Goal: Task Accomplishment & Management: Use online tool/utility

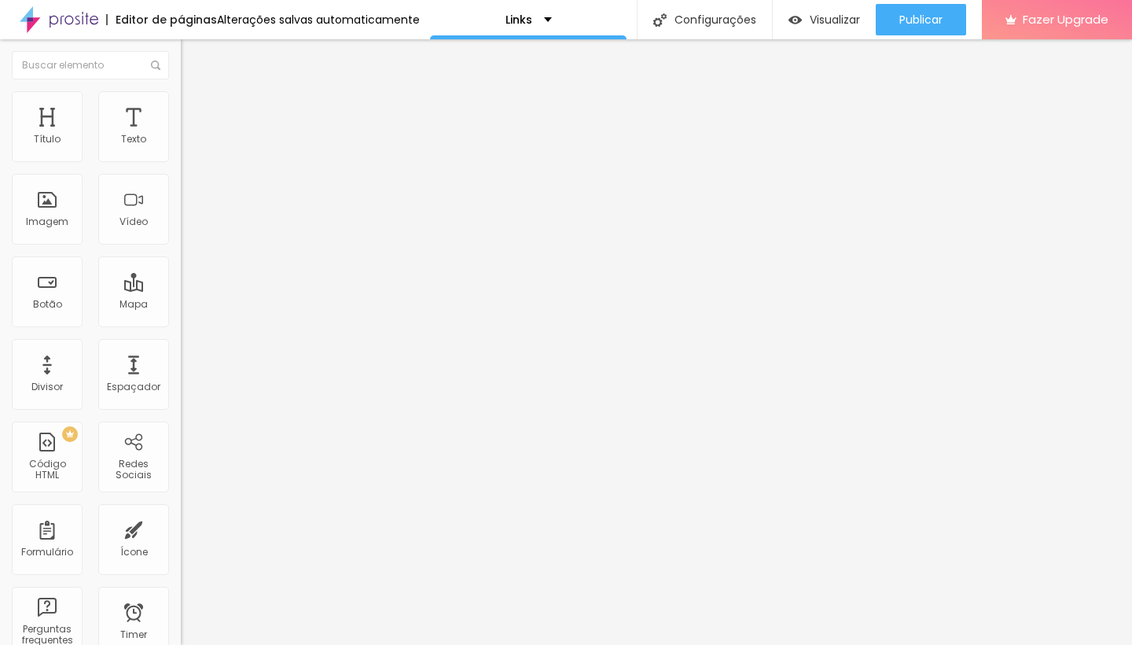
click at [195, 111] on span "Avançado" at bounding box center [221, 117] width 52 height 13
click at [181, 101] on img at bounding box center [188, 98] width 14 height 14
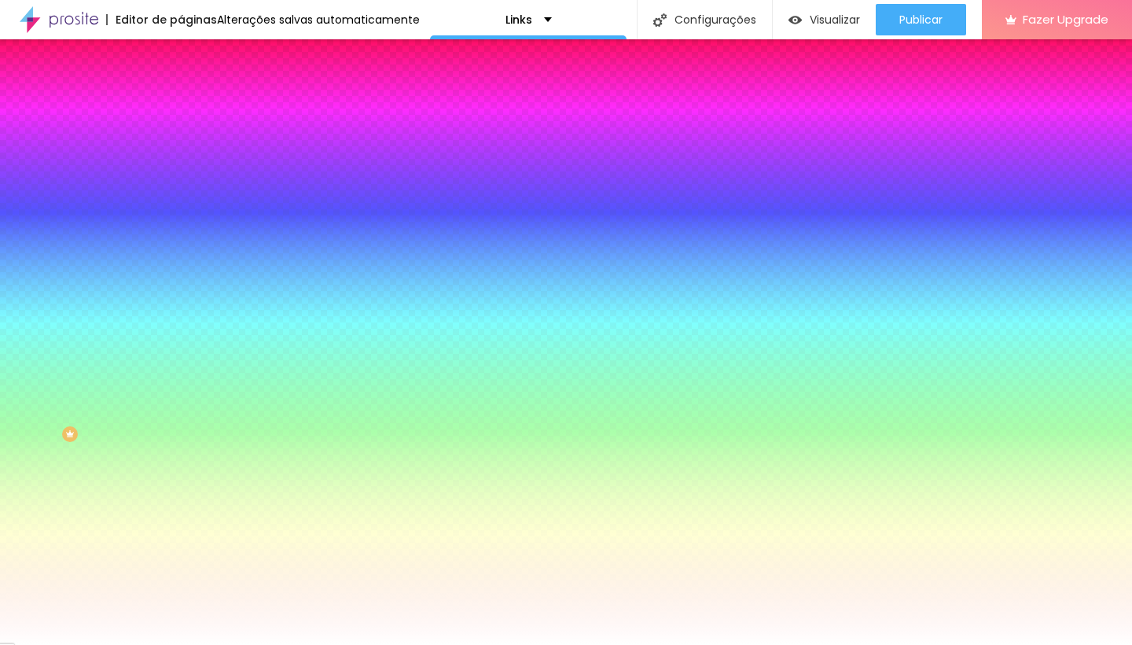
click at [181, 150] on div at bounding box center [271, 150] width 181 height 0
click at [28, 288] on div at bounding box center [566, 322] width 1132 height 645
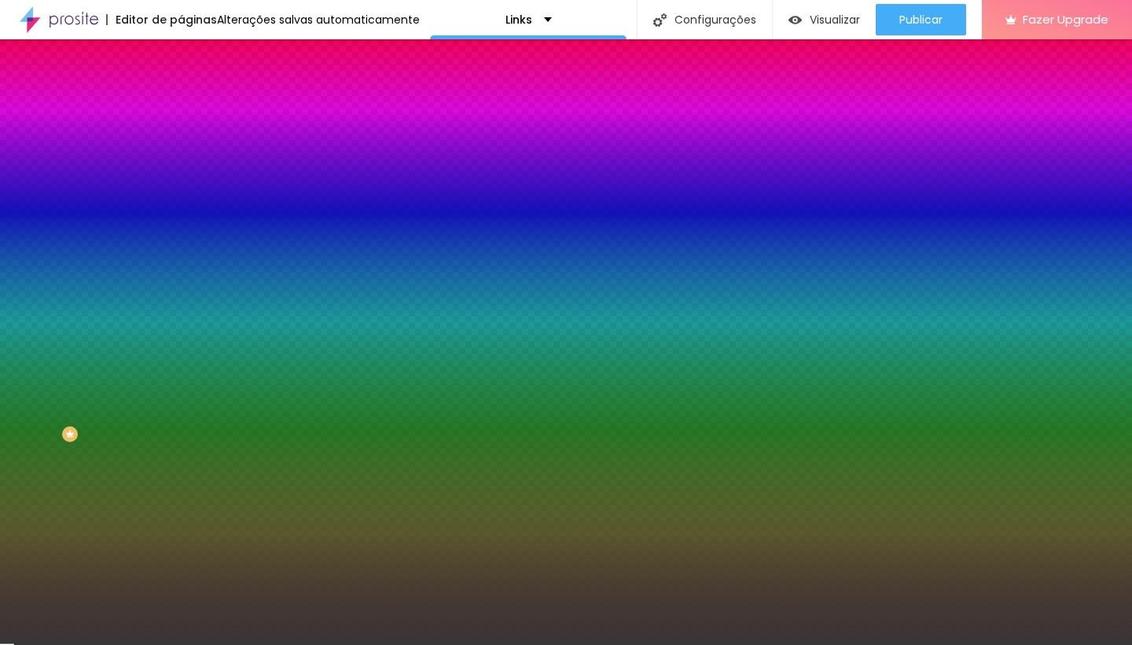
type input "#3A3737"
drag, startPoint x: 29, startPoint y: 281, endPoint x: 29, endPoint y: 269, distance: 11.8
click at [29, 269] on div at bounding box center [566, 322] width 1132 height 645
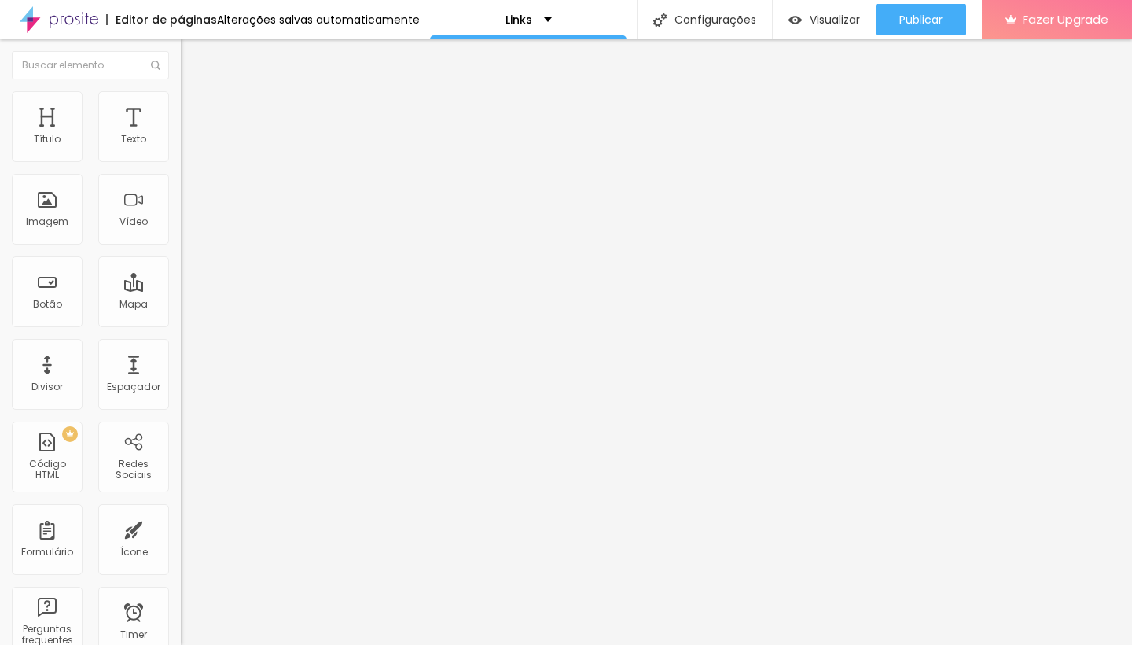
click at [181, 107] on li "Avançado" at bounding box center [271, 115] width 181 height 16
click at [195, 107] on span "Estilo" at bounding box center [207, 101] width 24 height 13
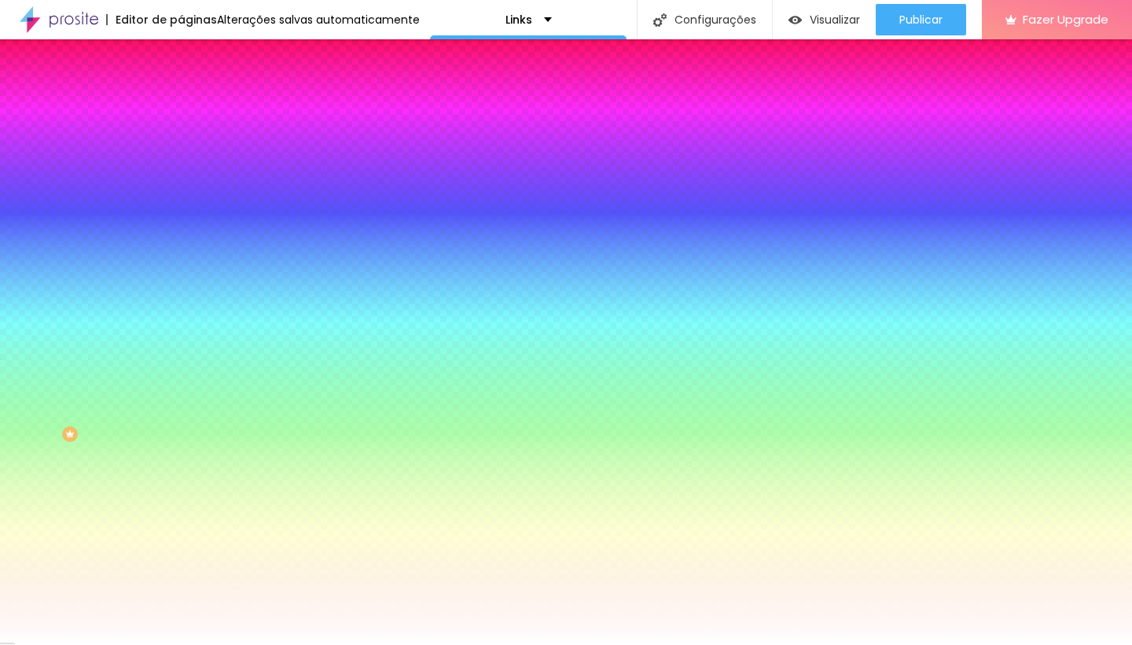
click at [181, 150] on div at bounding box center [271, 150] width 181 height 0
type input "#FFFFFF"
drag, startPoint x: 83, startPoint y: 215, endPoint x: 1, endPoint y: 156, distance: 101.9
click at [181, 156] on div "Cor de fundo Voltar ao padrão #FFFFFF Tipografia Voltar ao padrão Borda Voltar …" at bounding box center [271, 380] width 181 height 514
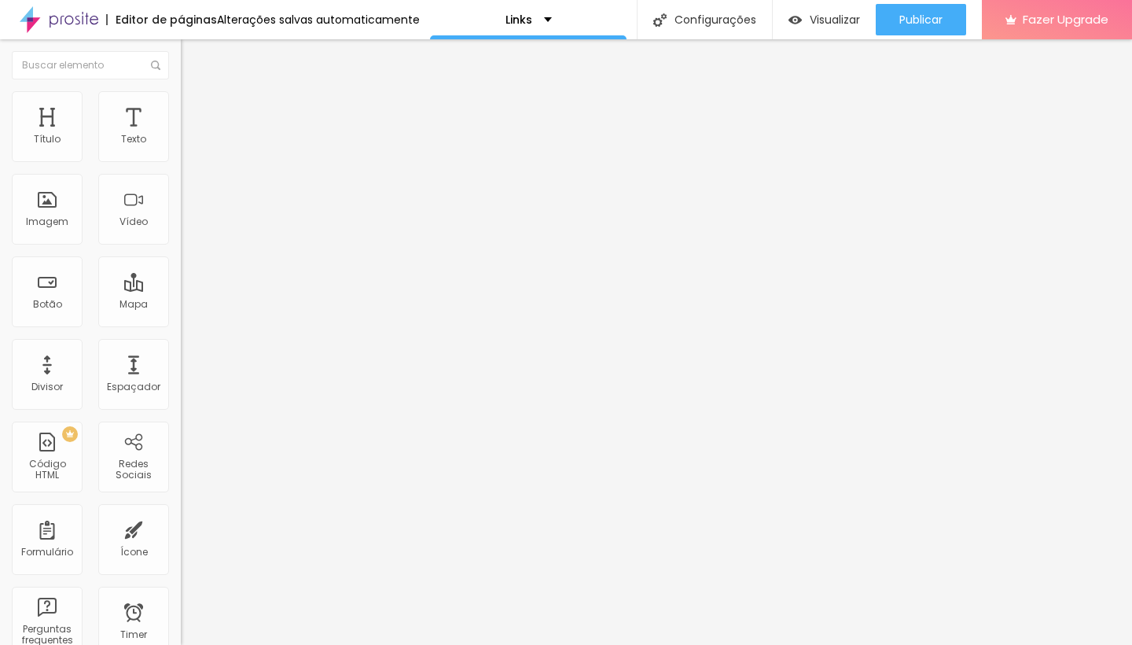
click at [181, 107] on img at bounding box center [188, 114] width 14 height 14
click at [195, 108] on span "Estilo" at bounding box center [207, 101] width 24 height 13
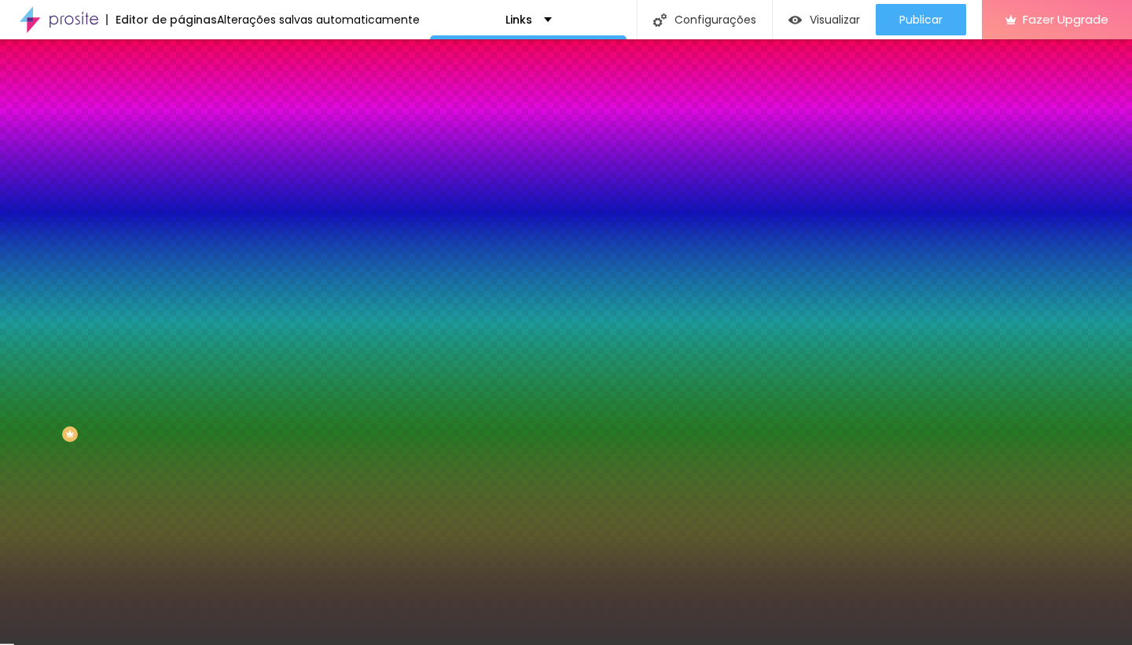
click at [181, 150] on div at bounding box center [271, 150] width 181 height 0
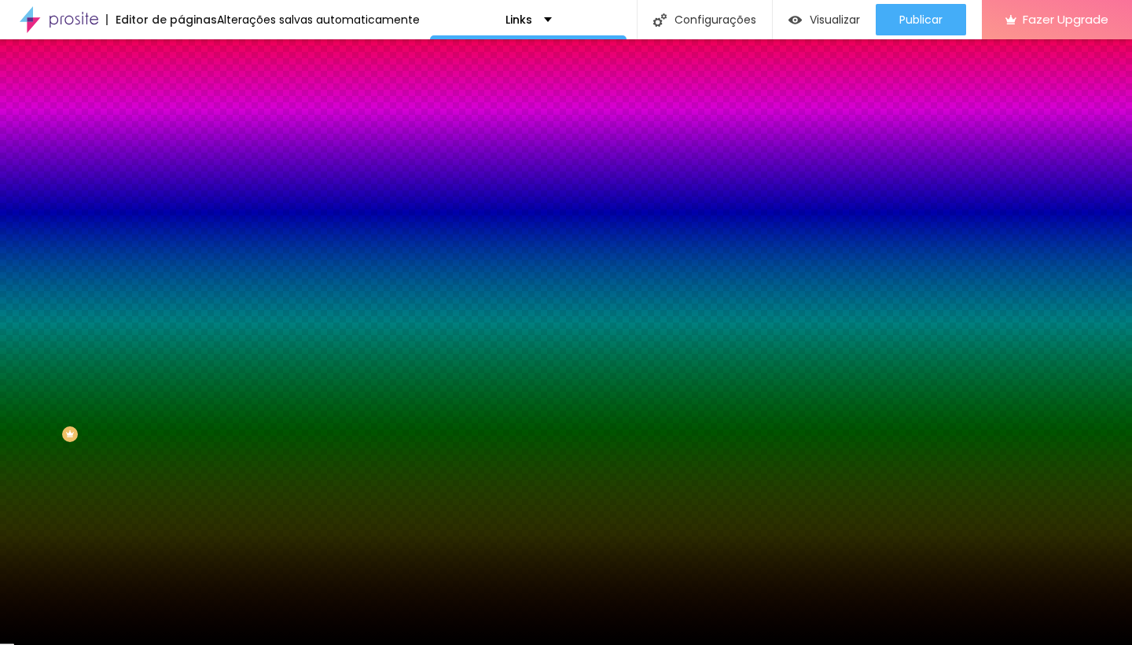
type input "#000000"
drag, startPoint x: 81, startPoint y: 205, endPoint x: 0, endPoint y: 356, distance: 171.3
click at [181, 356] on div "Editar Coluna Conteúdo Estilo Avançado Cor de fundo Voltar ao padrão #000000 18…" at bounding box center [271, 341] width 181 height 605
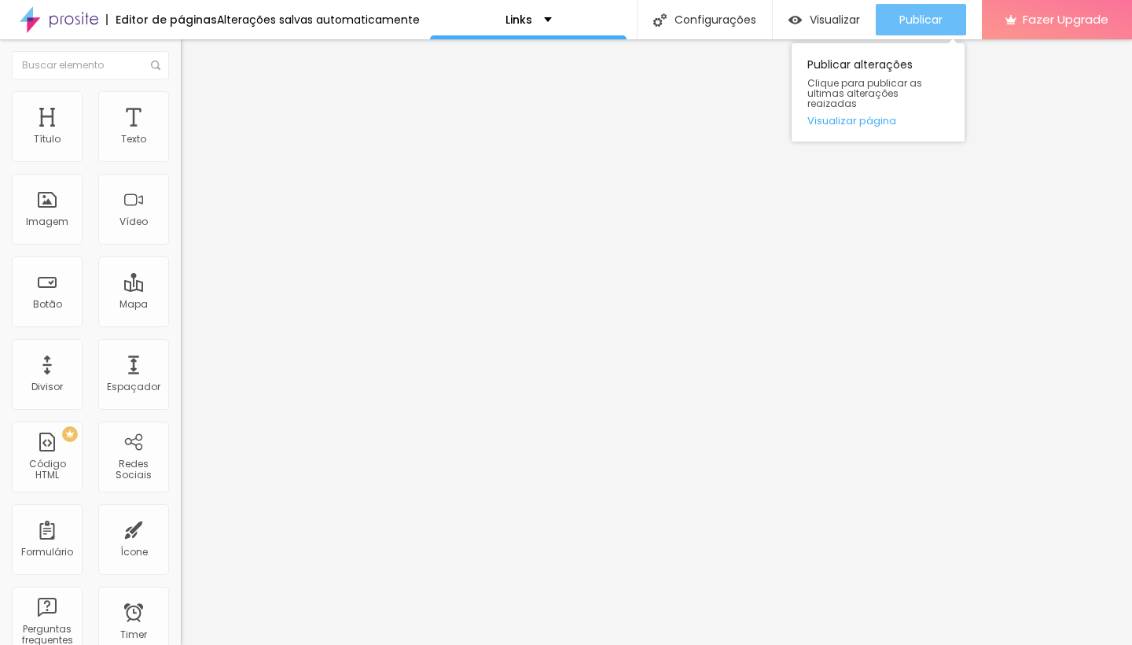
click at [899, 13] on span "Publicar" at bounding box center [920, 19] width 43 height 13
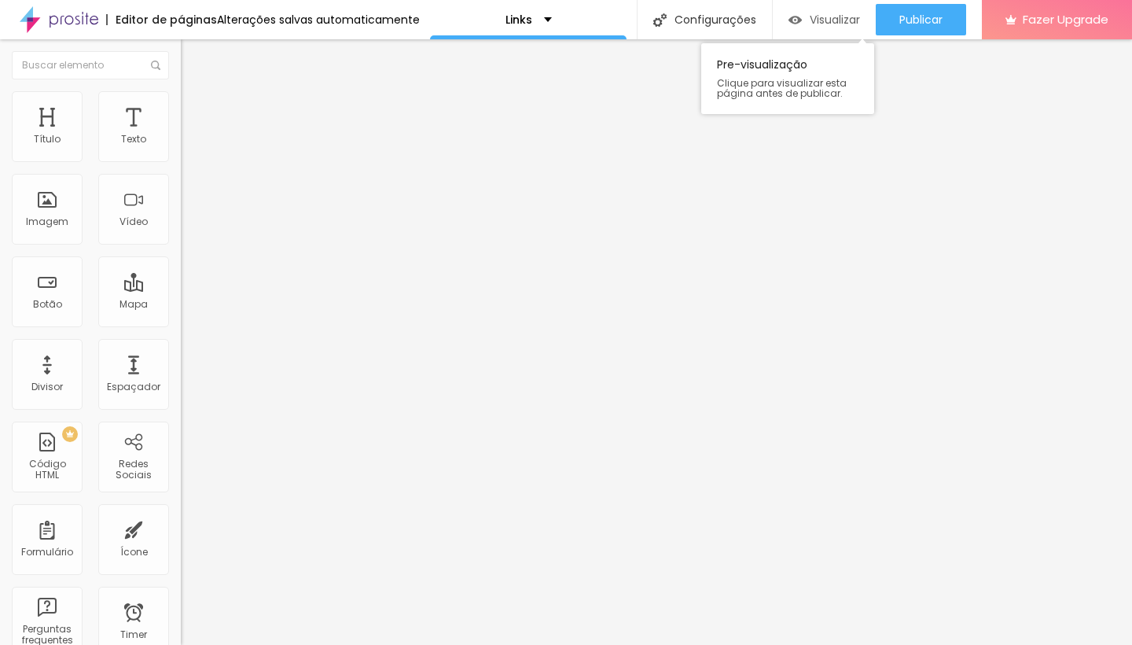
click at [820, 17] on span "Visualizar" at bounding box center [835, 19] width 50 height 13
click at [181, 143] on img at bounding box center [186, 137] width 11 height 11
click at [181, 156] on img at bounding box center [186, 150] width 11 height 11
click at [181, 157] on img at bounding box center [186, 162] width 11 height 11
click at [181, 143] on img at bounding box center [186, 137] width 11 height 11
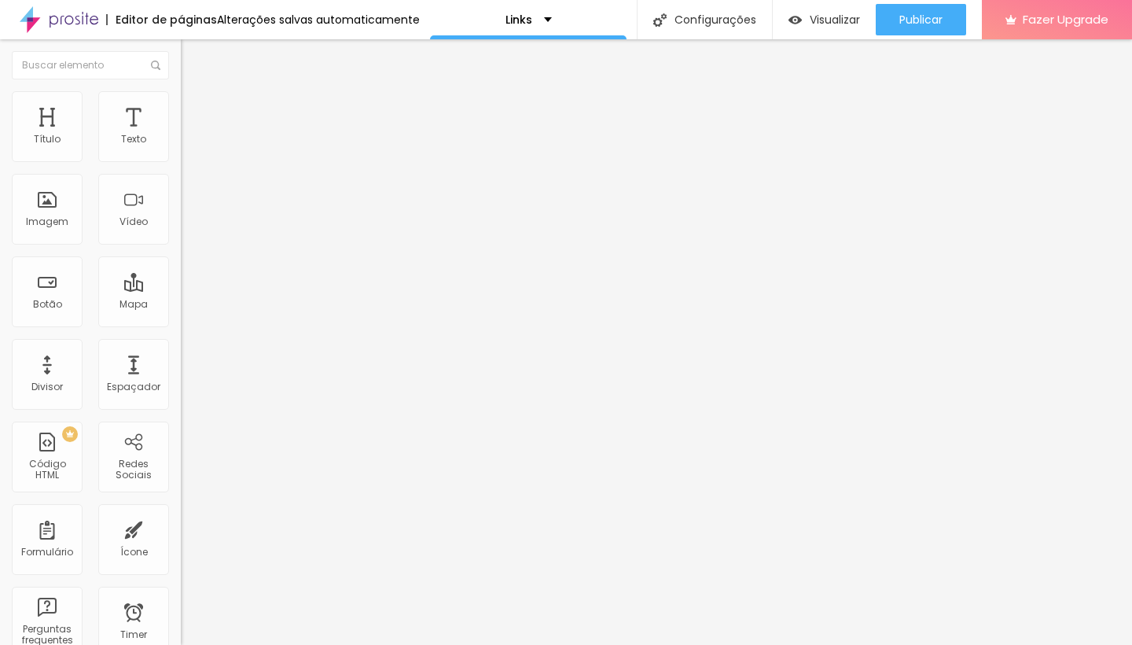
click at [195, 111] on span "Avançado" at bounding box center [221, 117] width 52 height 13
type input "40"
type input "0"
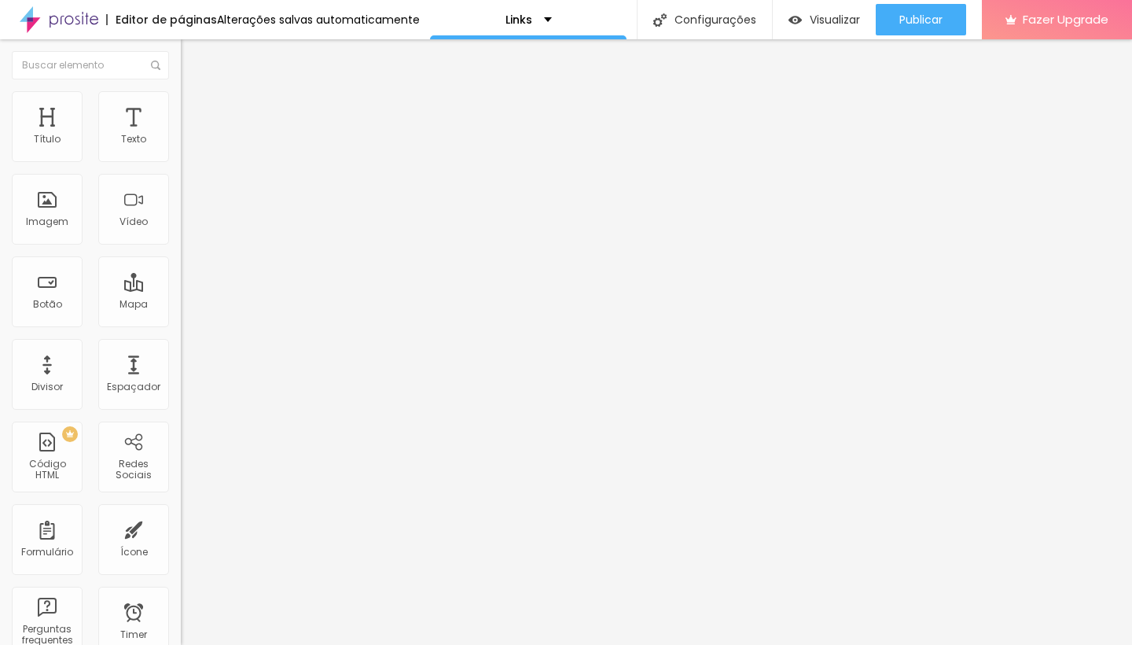
type input "5"
type input "35"
type input "45"
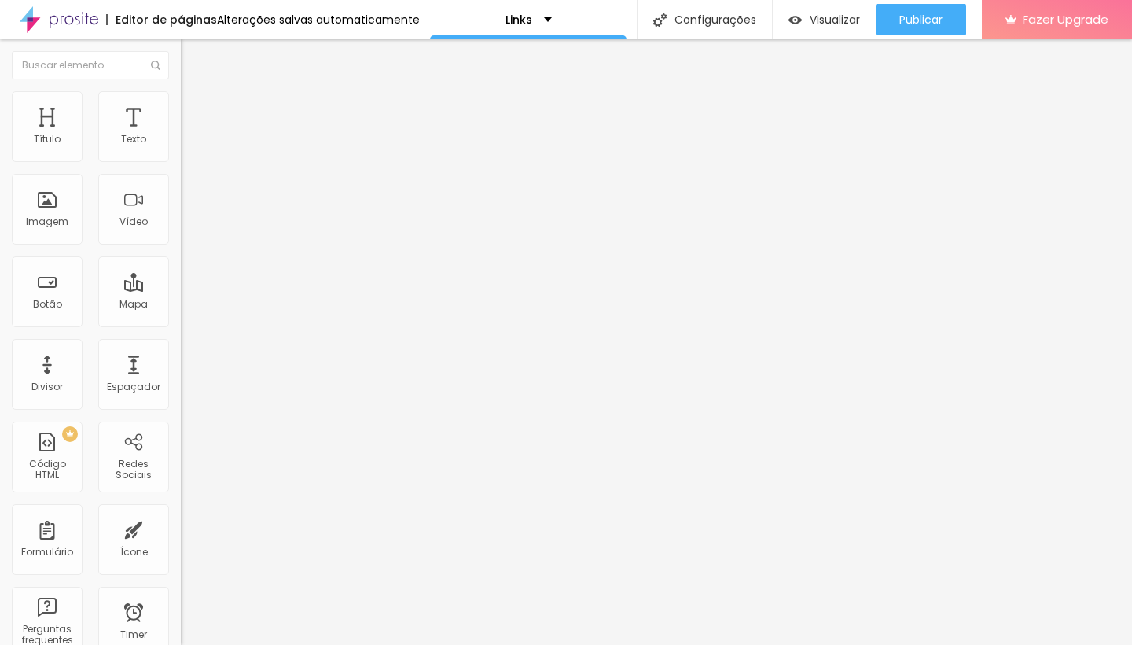
type input "45"
type input "50"
type input "40"
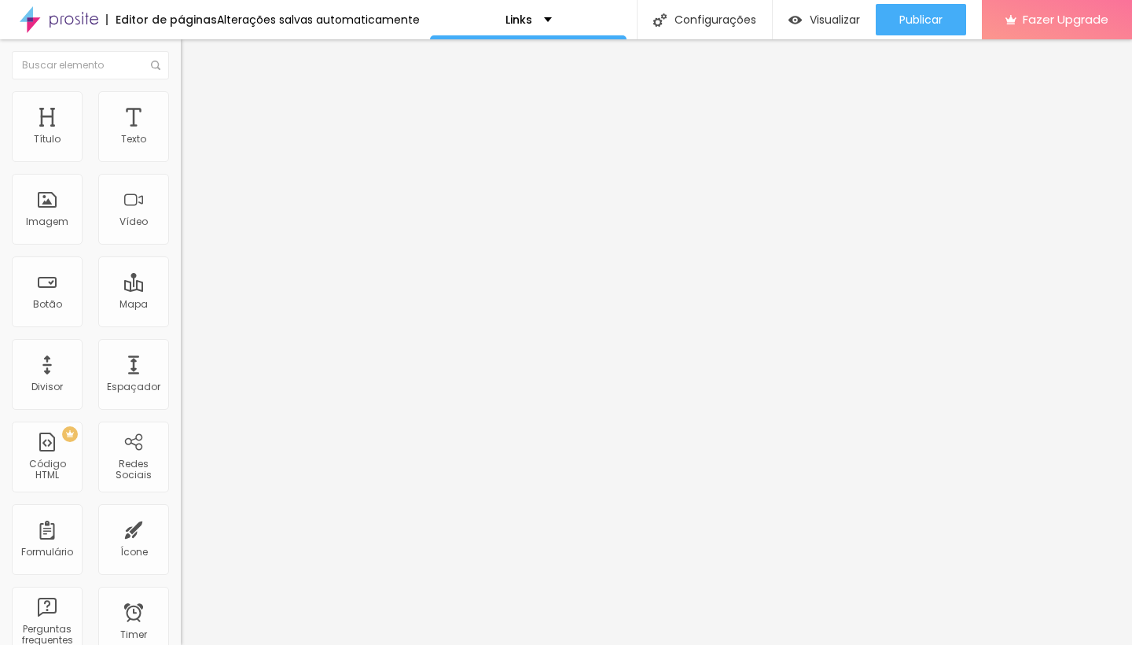
type input "30"
type input "20"
type input "5"
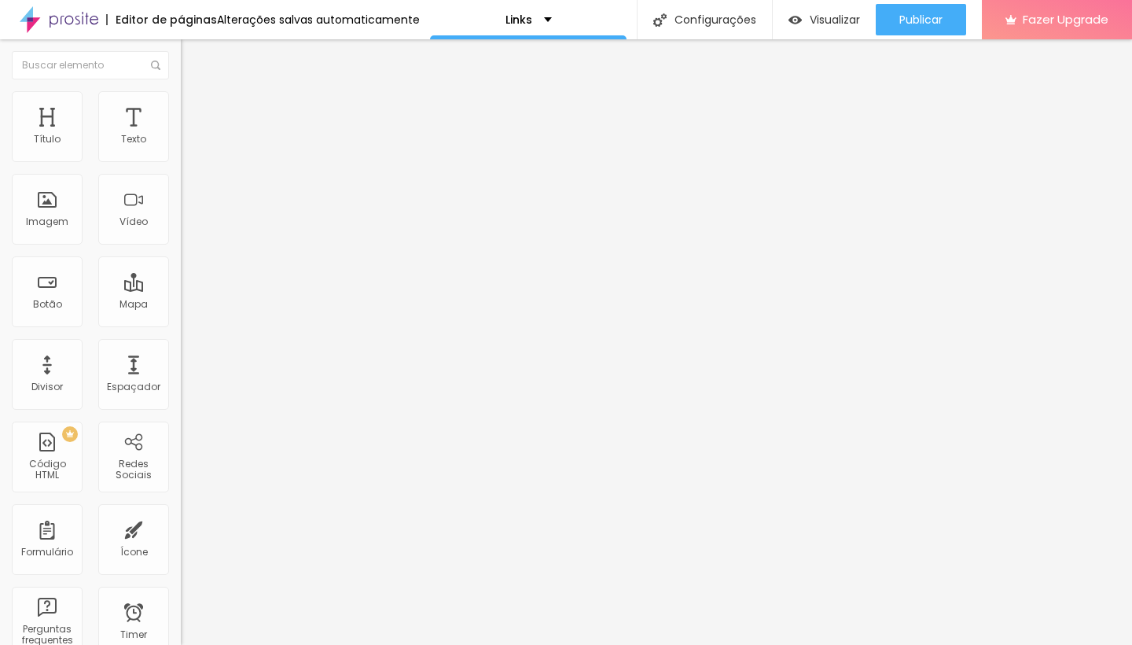
type input "5"
type input "0"
drag, startPoint x: 109, startPoint y: 160, endPoint x: 6, endPoint y: 186, distance: 106.2
type input "0"
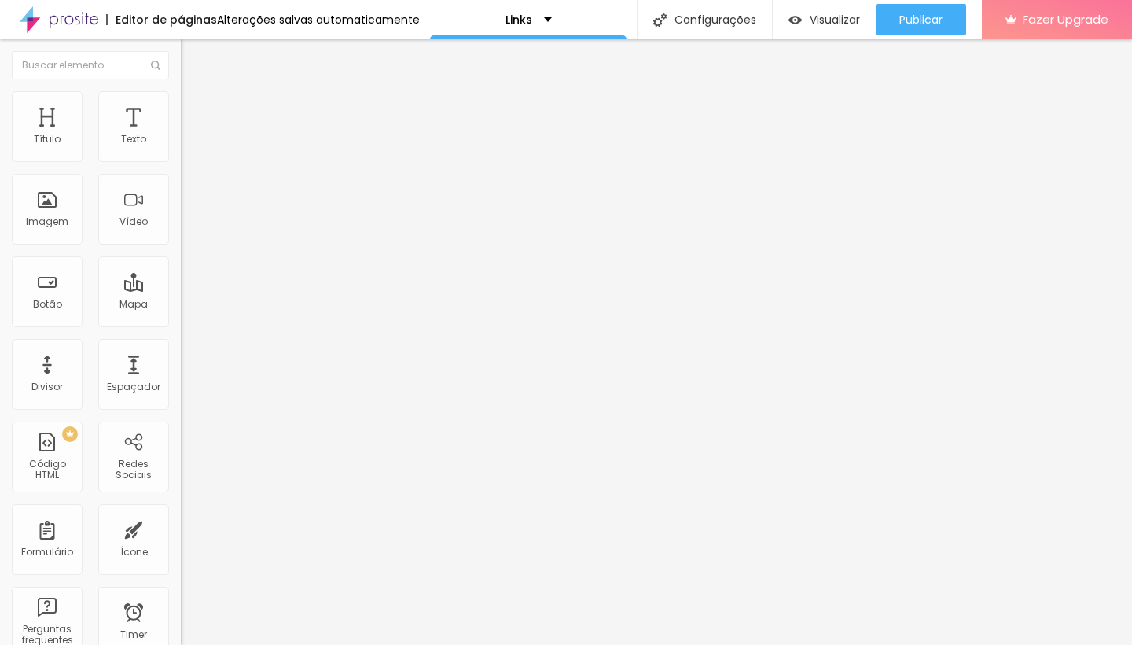
click at [181, 186] on div "0 px Espaçamento Interno ID Html Classes Html Visível nos dispositivos Celular …" at bounding box center [271, 342] width 181 height 439
click at [195, 108] on span "Estilo" at bounding box center [207, 101] width 24 height 13
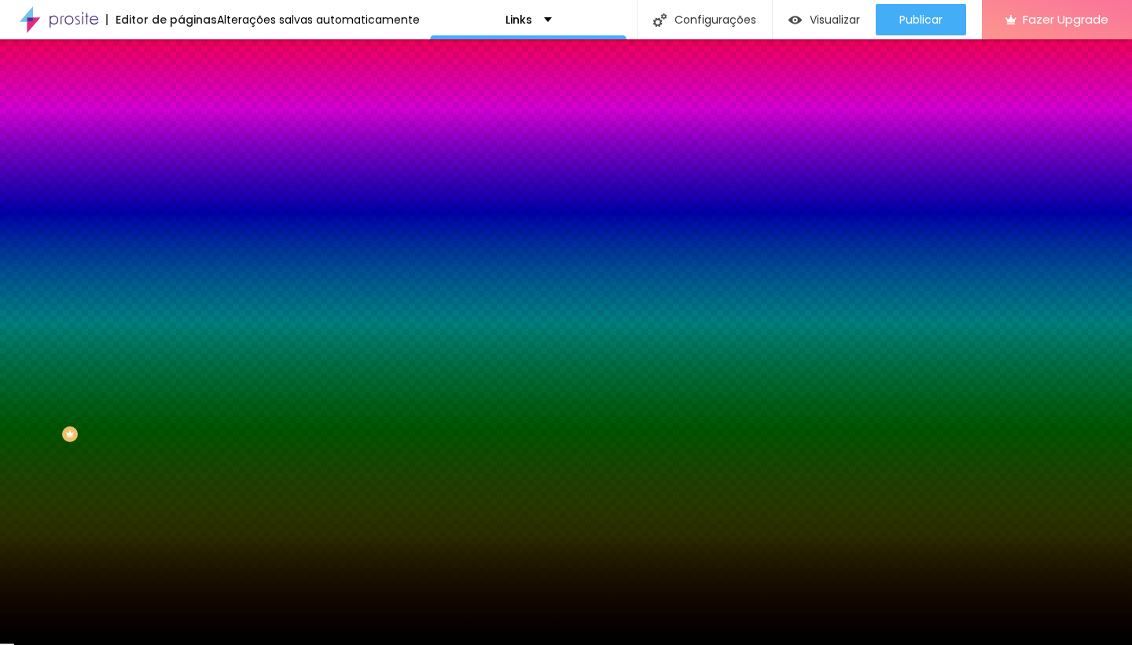
click at [181, 86] on li "Conteúdo" at bounding box center [271, 83] width 181 height 16
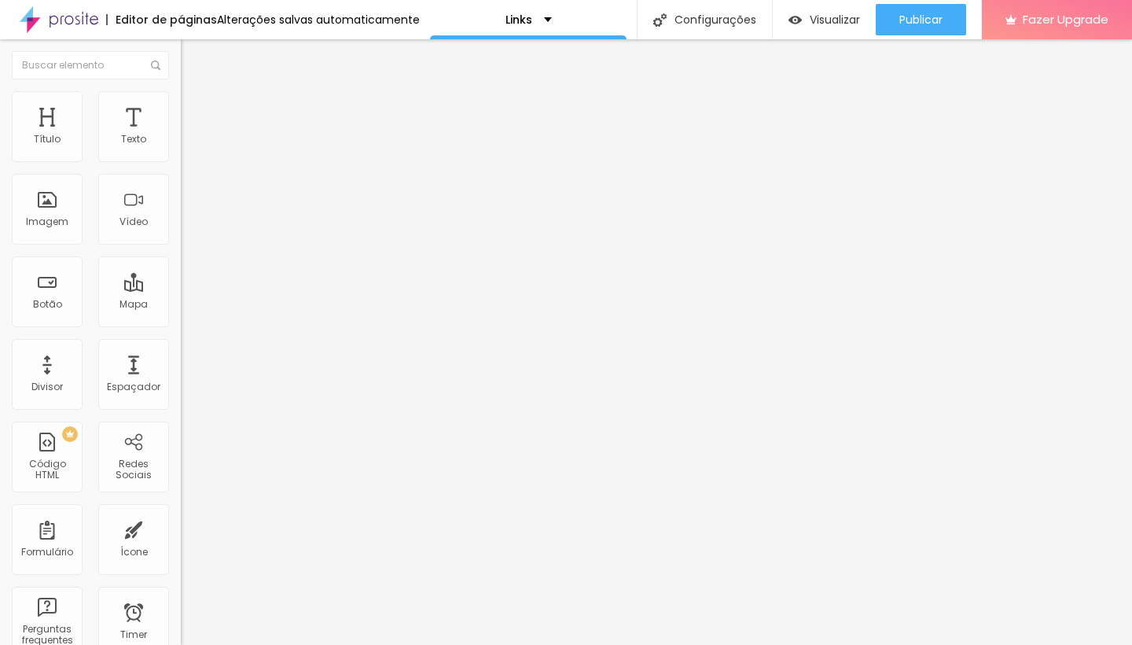
click at [181, 105] on li "Estilo" at bounding box center [271, 99] width 181 height 16
click at [195, 111] on span "Avançado" at bounding box center [221, 117] width 52 height 13
click at [181, 94] on li "Estilo" at bounding box center [271, 99] width 181 height 16
click at [181, 90] on img at bounding box center [188, 82] width 14 height 14
click at [193, 59] on img "button" at bounding box center [199, 57] width 13 height 13
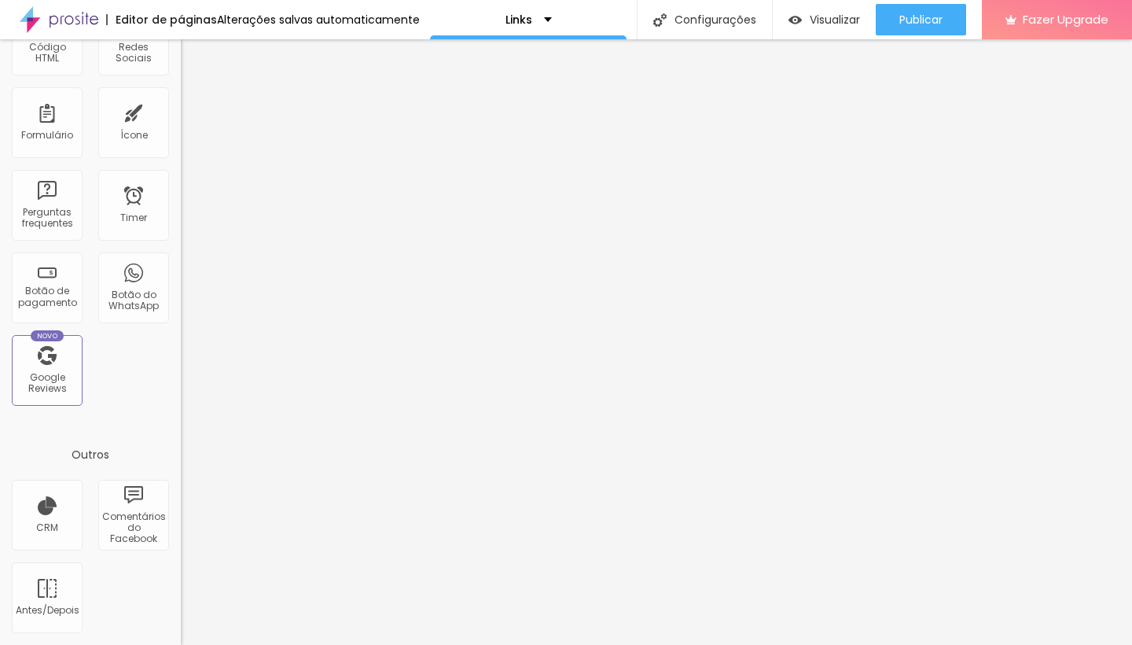
scroll to position [420, 0]
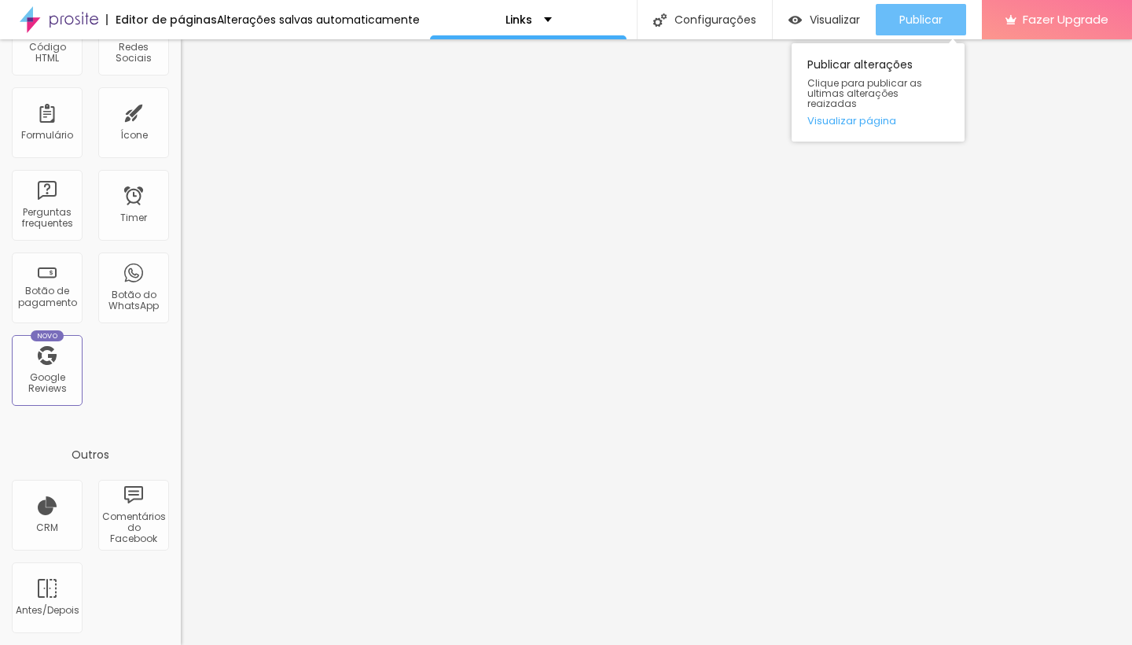
click at [919, 13] on span "Publicar" at bounding box center [920, 19] width 43 height 13
click at [913, 26] on span "Publicar" at bounding box center [920, 19] width 43 height 13
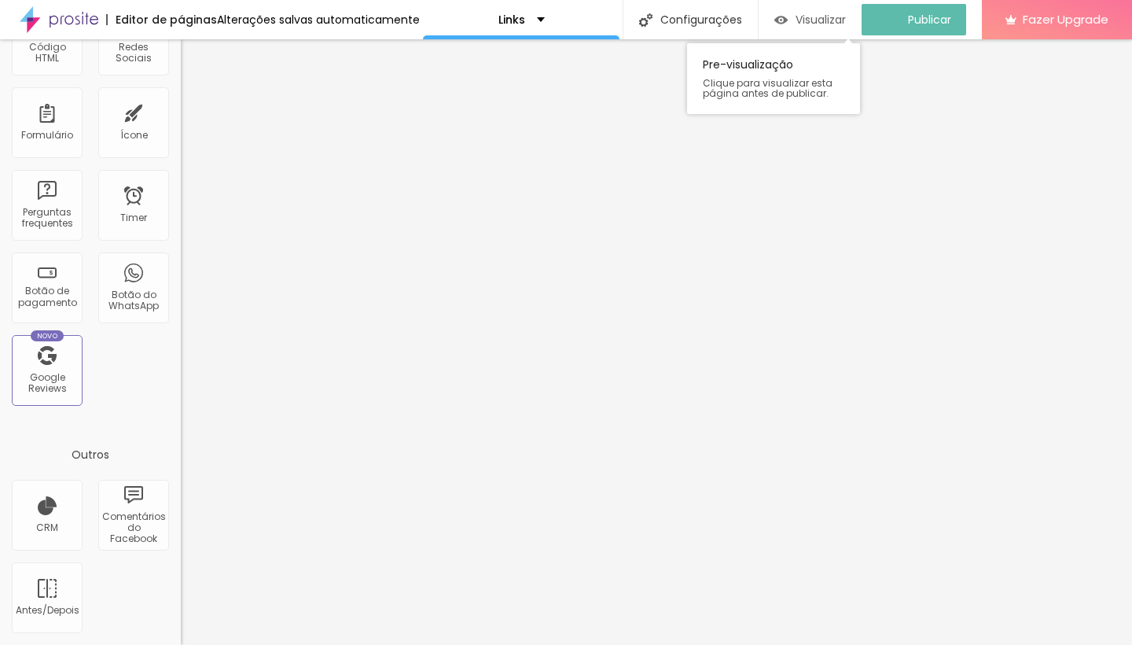
click at [818, 19] on span "Visualizar" at bounding box center [820, 19] width 50 height 13
